Goal: Information Seeking & Learning: Learn about a topic

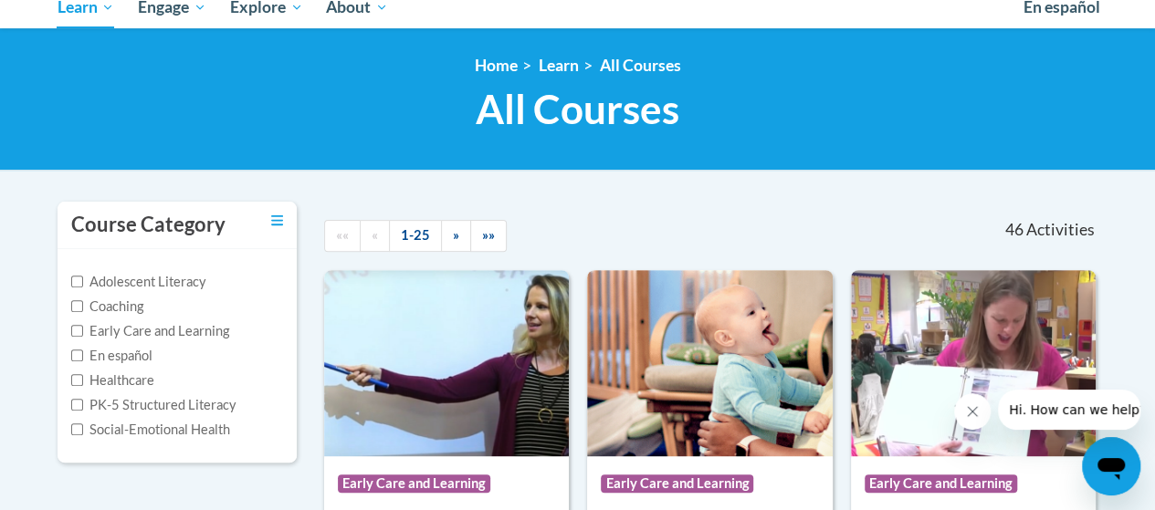
scroll to position [213, 0]
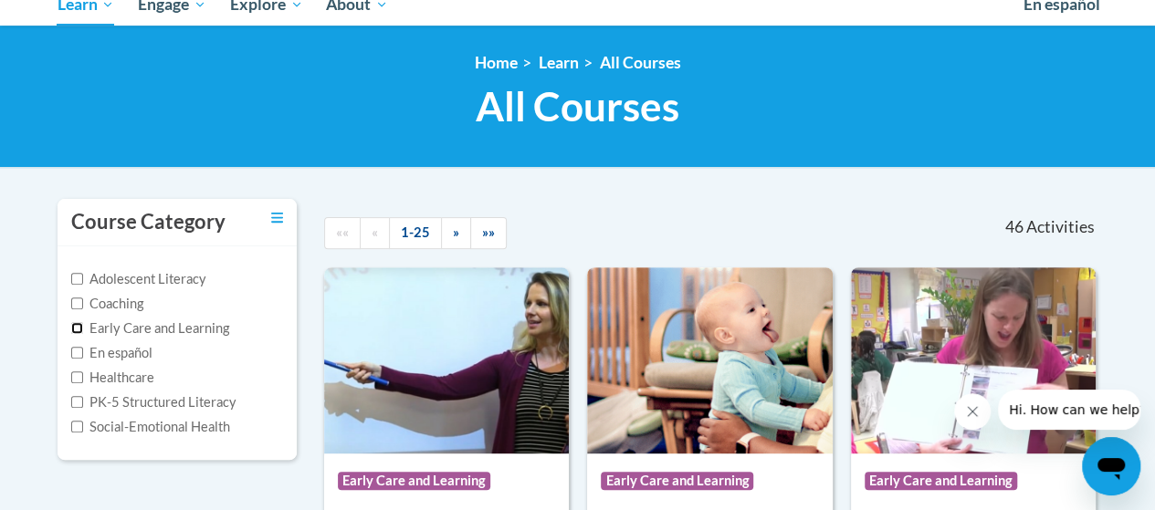
click at [75, 331] on input "Early Care and Learning" at bounding box center [77, 328] width 12 height 12
checkbox input "true"
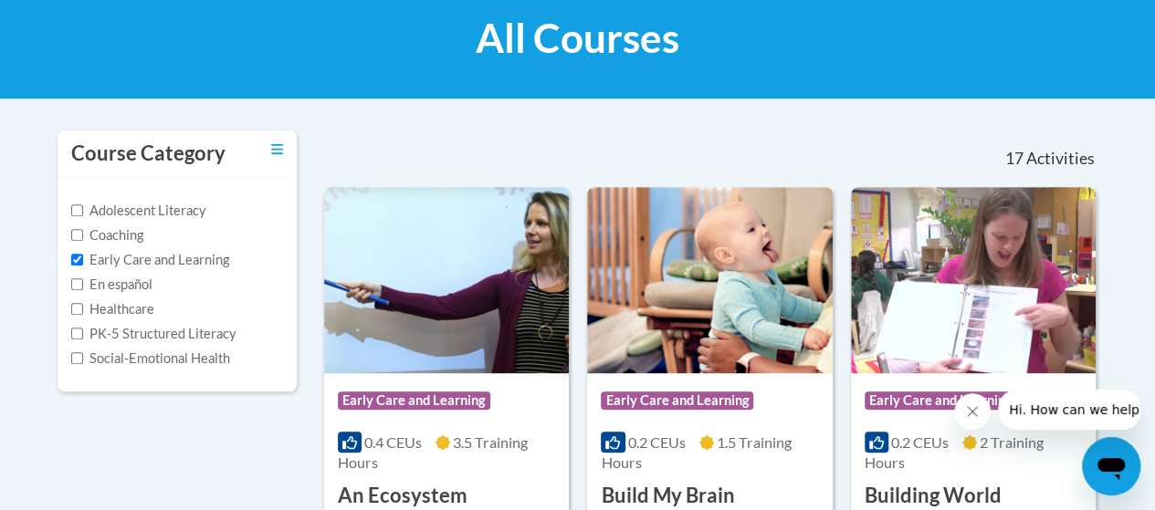
scroll to position [274, 0]
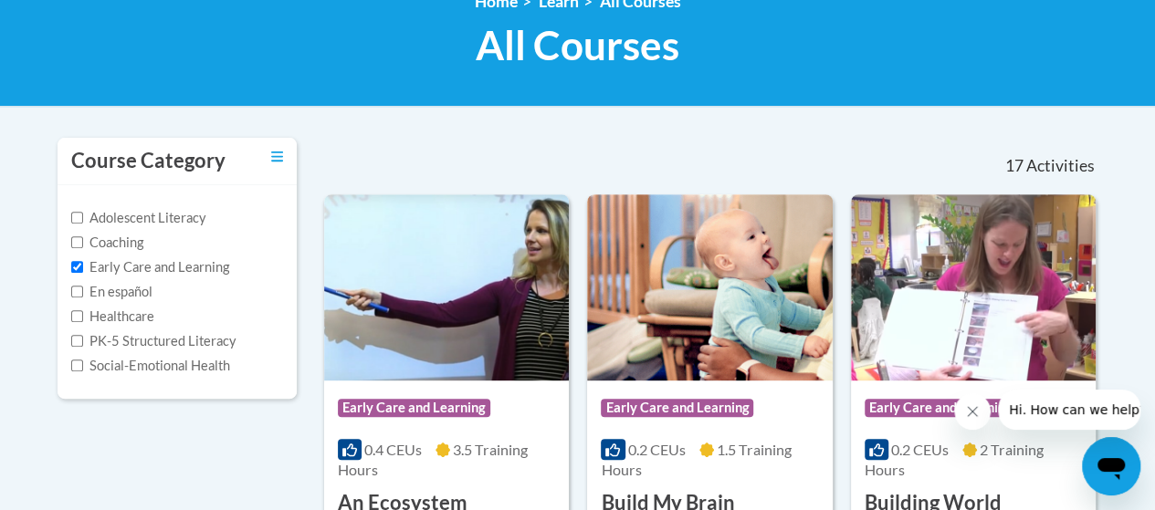
drag, startPoint x: 506, startPoint y: 306, endPoint x: 435, endPoint y: 141, distance: 180.0
click at [435, 141] on nav "«« « 1-17 » »» 17 Activities CEUs" at bounding box center [711, 166] width 802 height 57
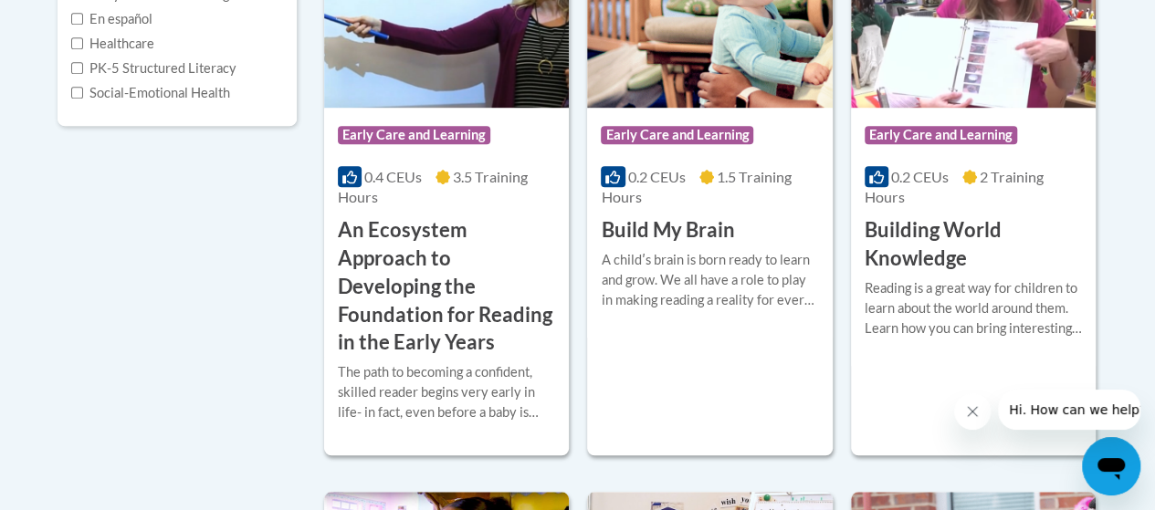
scroll to position [548, 0]
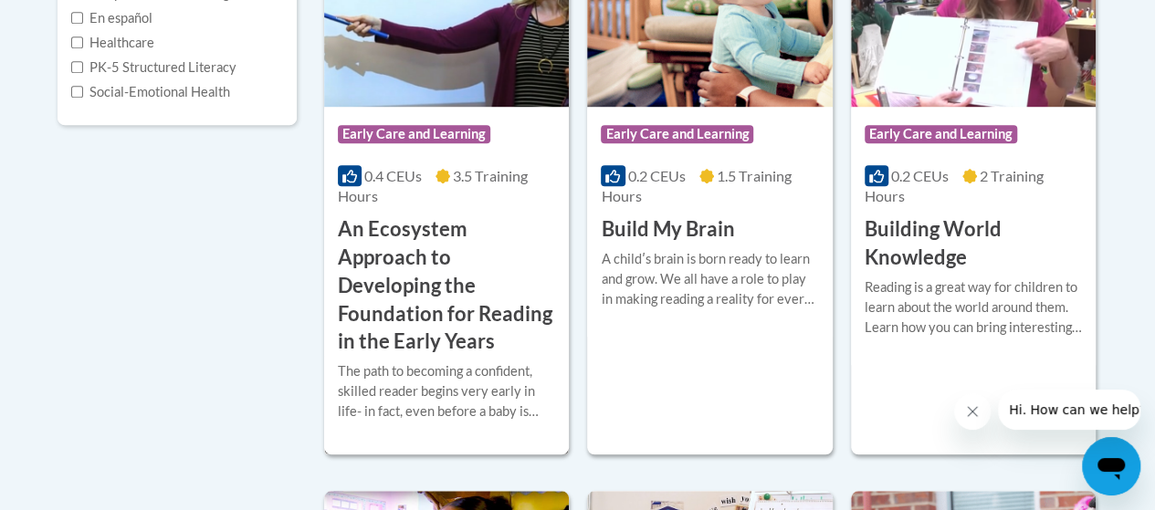
click at [490, 411] on div "The path to becoming a confident, skilled reader begins very early in life- in …" at bounding box center [446, 392] width 217 height 60
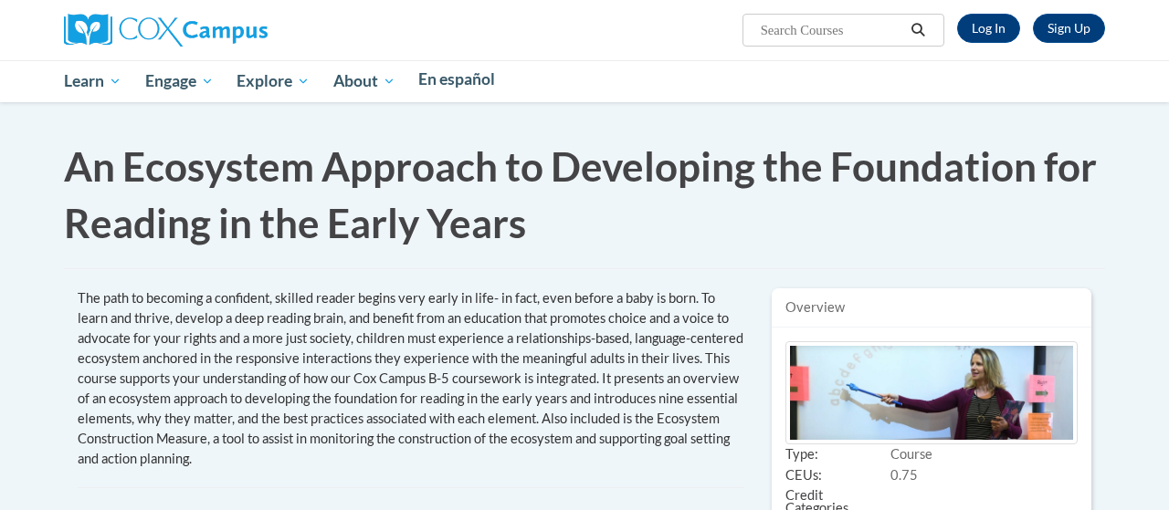
click at [0, 0] on h2 "This site uses cookies to help improve your learning experience." at bounding box center [0, 0] width 0 height 0
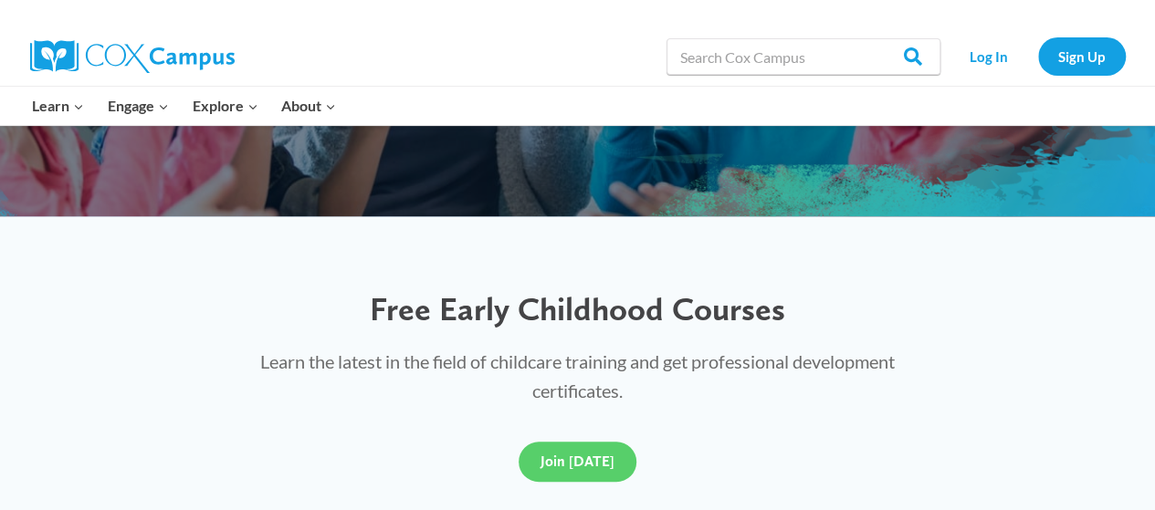
scroll to position [457, 0]
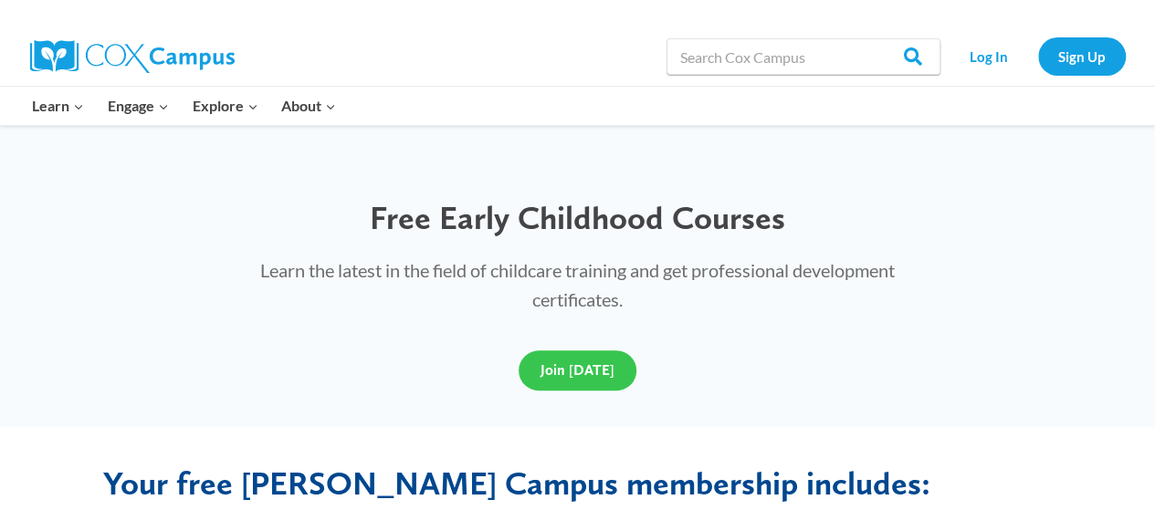
click at [575, 375] on span "Join Today" at bounding box center [578, 370] width 74 height 17
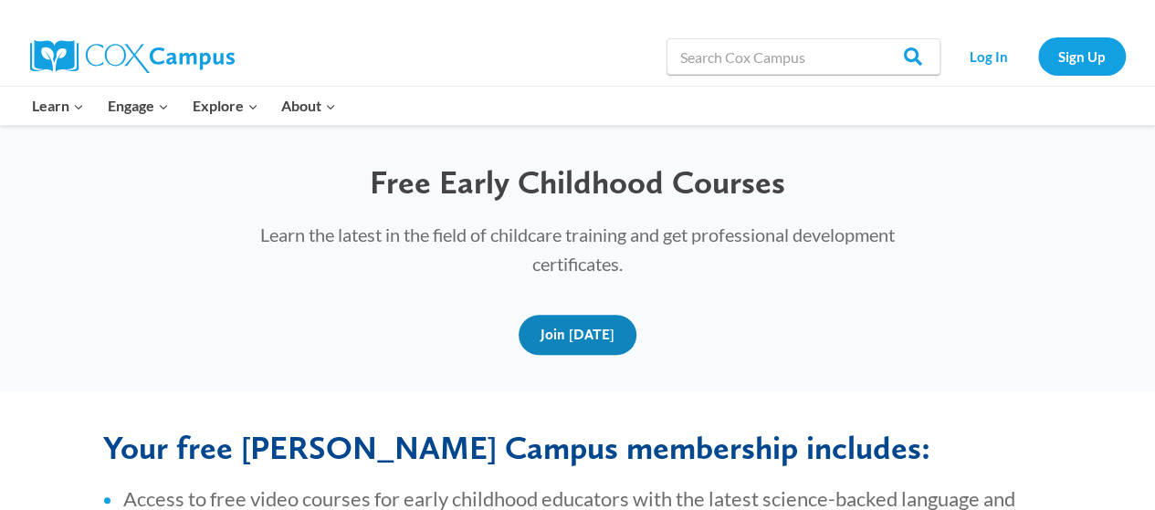
scroll to position [274, 0]
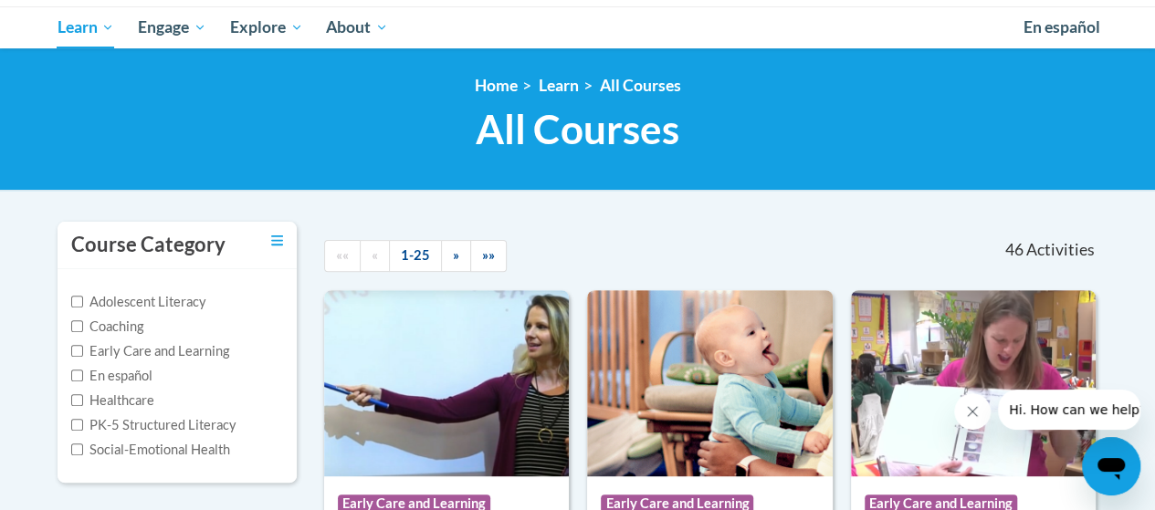
scroll to position [274, 0]
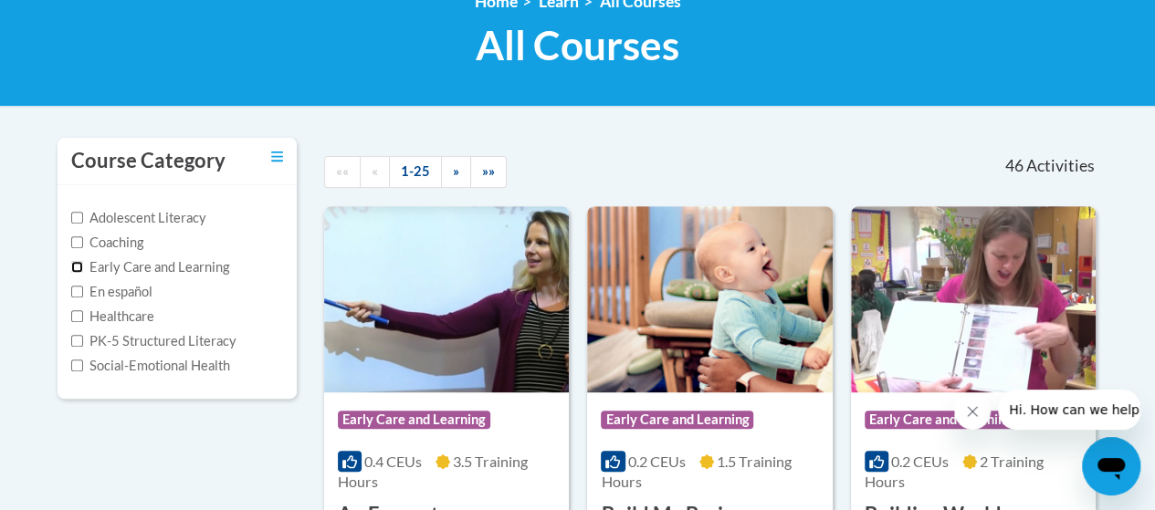
click at [78, 269] on input "Early Care and Learning" at bounding box center [77, 267] width 12 height 12
checkbox input "true"
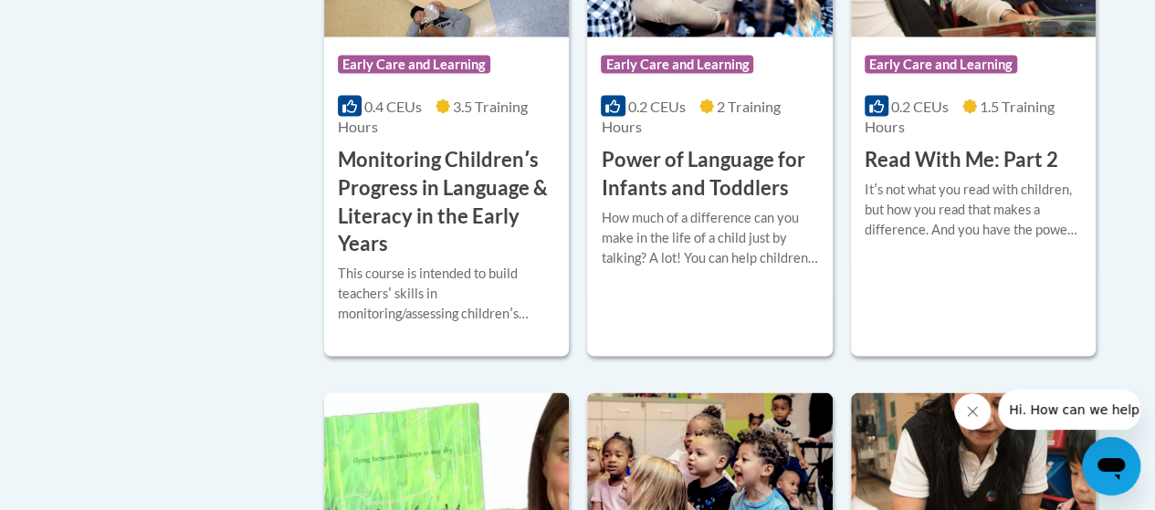
scroll to position [1735, 0]
